Goal: Task Accomplishment & Management: Manage account settings

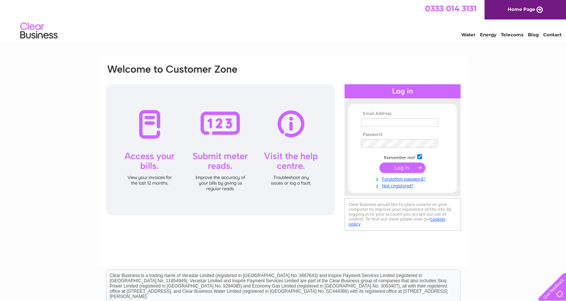
click at [383, 122] on input "text" at bounding box center [399, 122] width 77 height 8
type input "[EMAIL_ADDRESS][DOMAIN_NAME]"
click at [379, 163] on input "submit" at bounding box center [402, 168] width 46 height 10
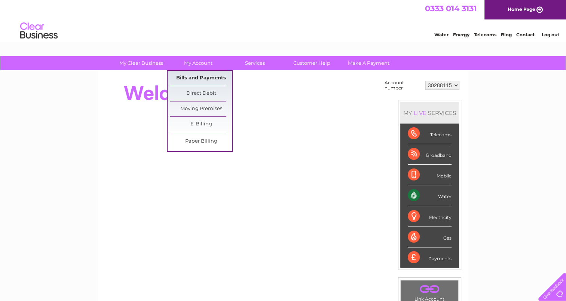
click at [197, 79] on link "Bills and Payments" at bounding box center [201, 78] width 62 height 15
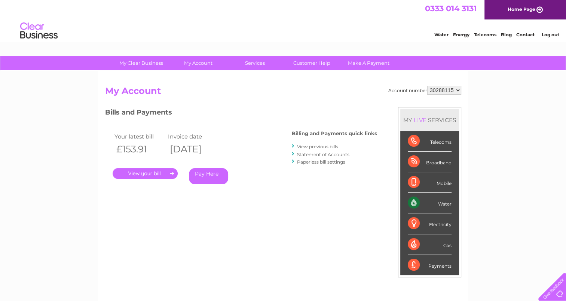
click at [157, 173] on link "." at bounding box center [145, 173] width 65 height 11
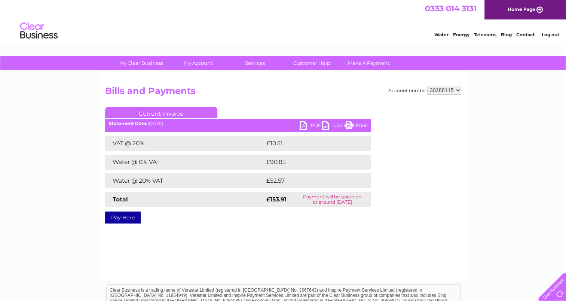
click at [308, 128] on link "PDF" at bounding box center [311, 126] width 22 height 11
